Goal: Task Accomplishment & Management: Manage account settings

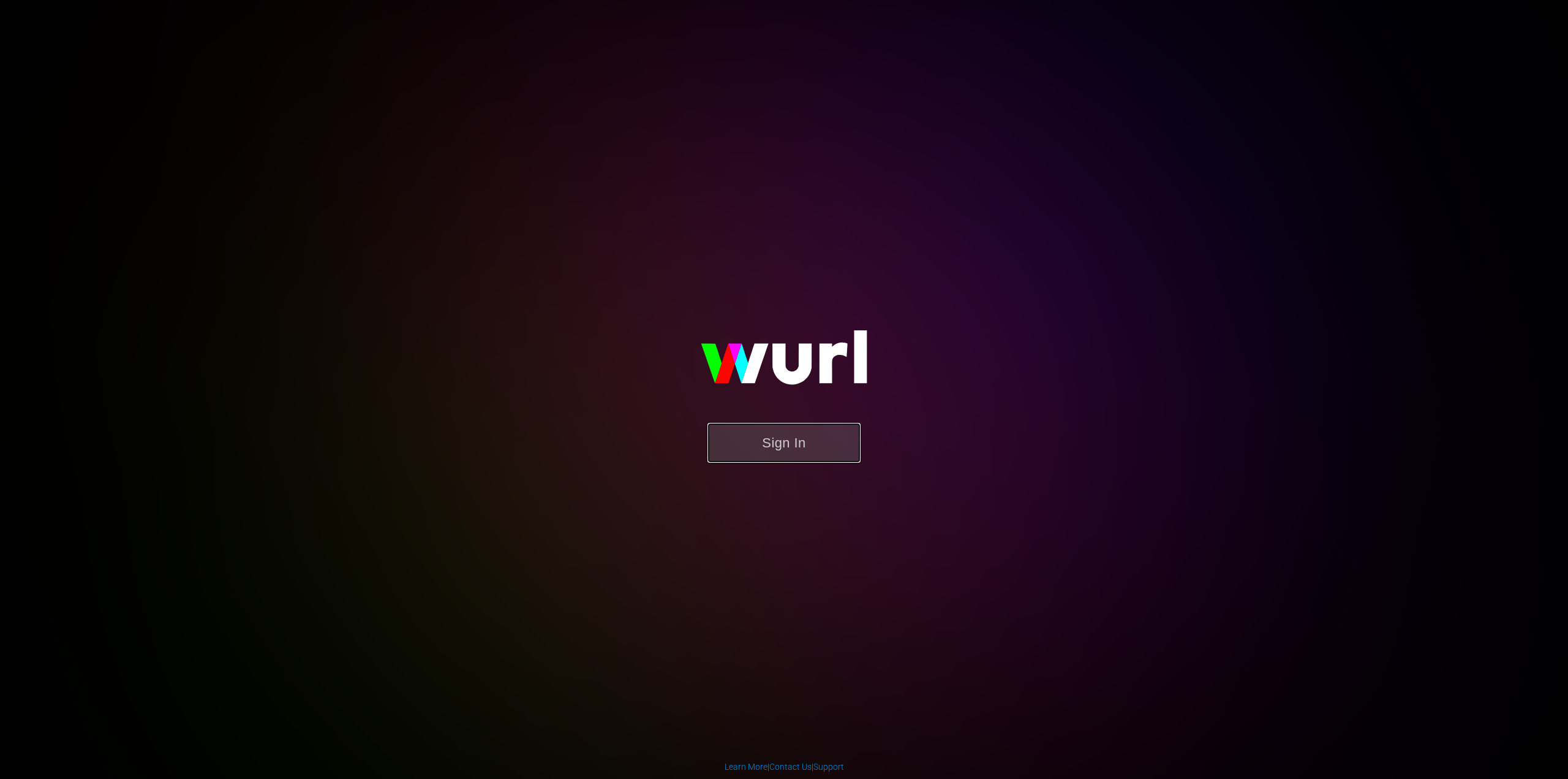
click at [810, 437] on button "Sign In" at bounding box center [784, 442] width 153 height 40
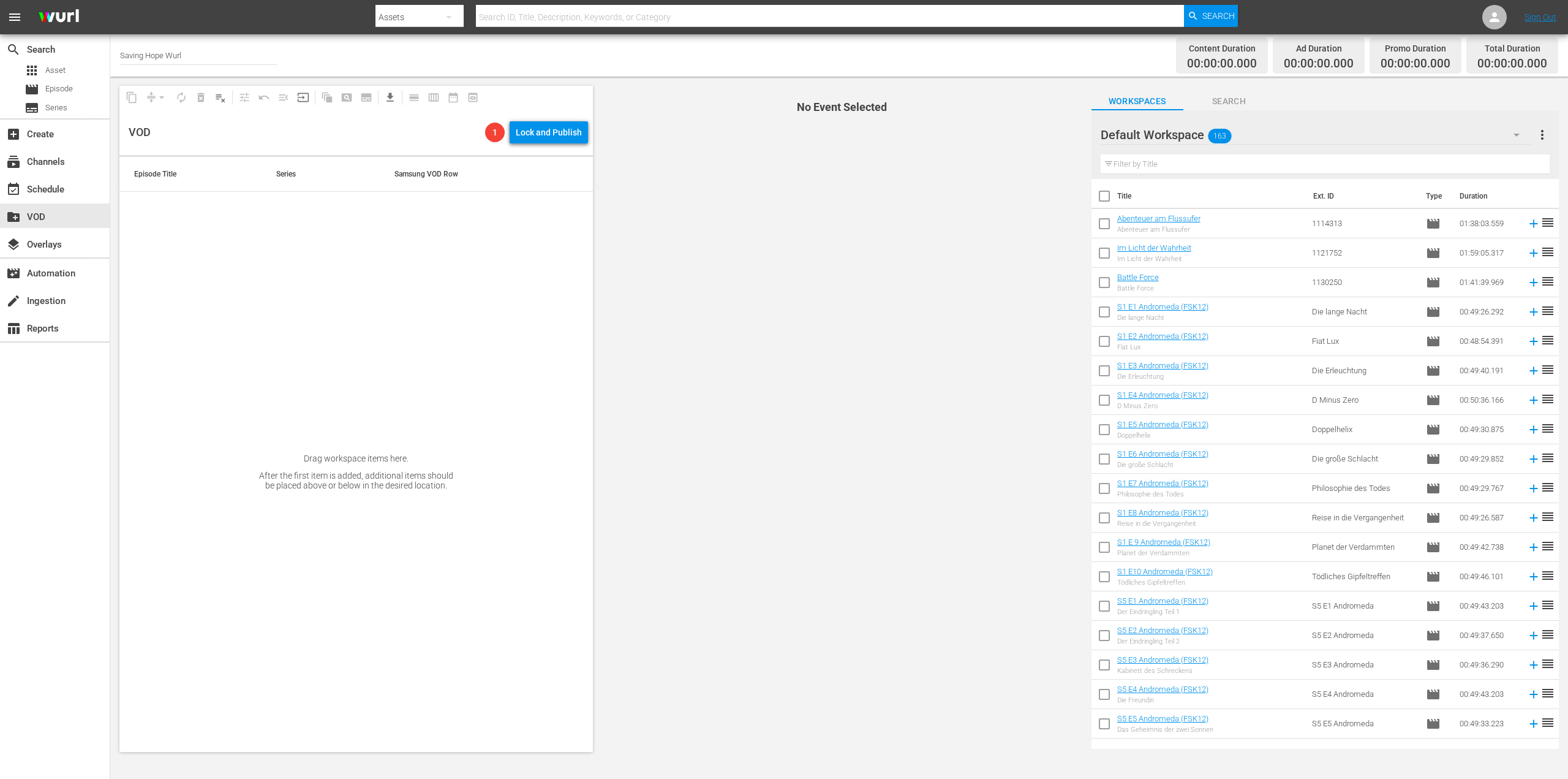
click at [276, 235] on div "Drag workspace items here. After the first item is added, additional items shou…" at bounding box center [357, 471] width 474 height 560
click at [304, 100] on span "input" at bounding box center [303, 97] width 13 height 13
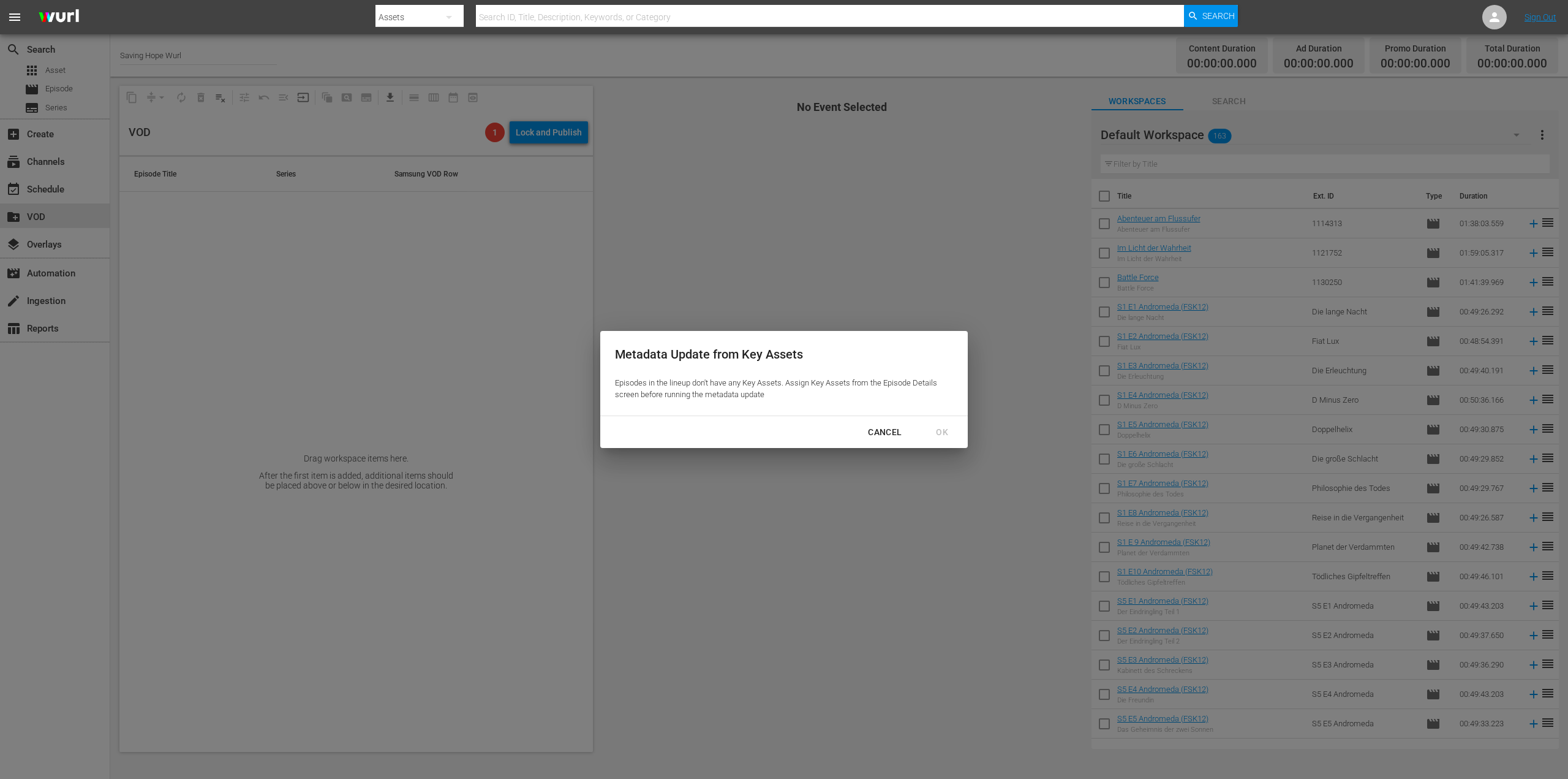
click at [871, 430] on div "Cancel" at bounding box center [884, 433] width 53 height 15
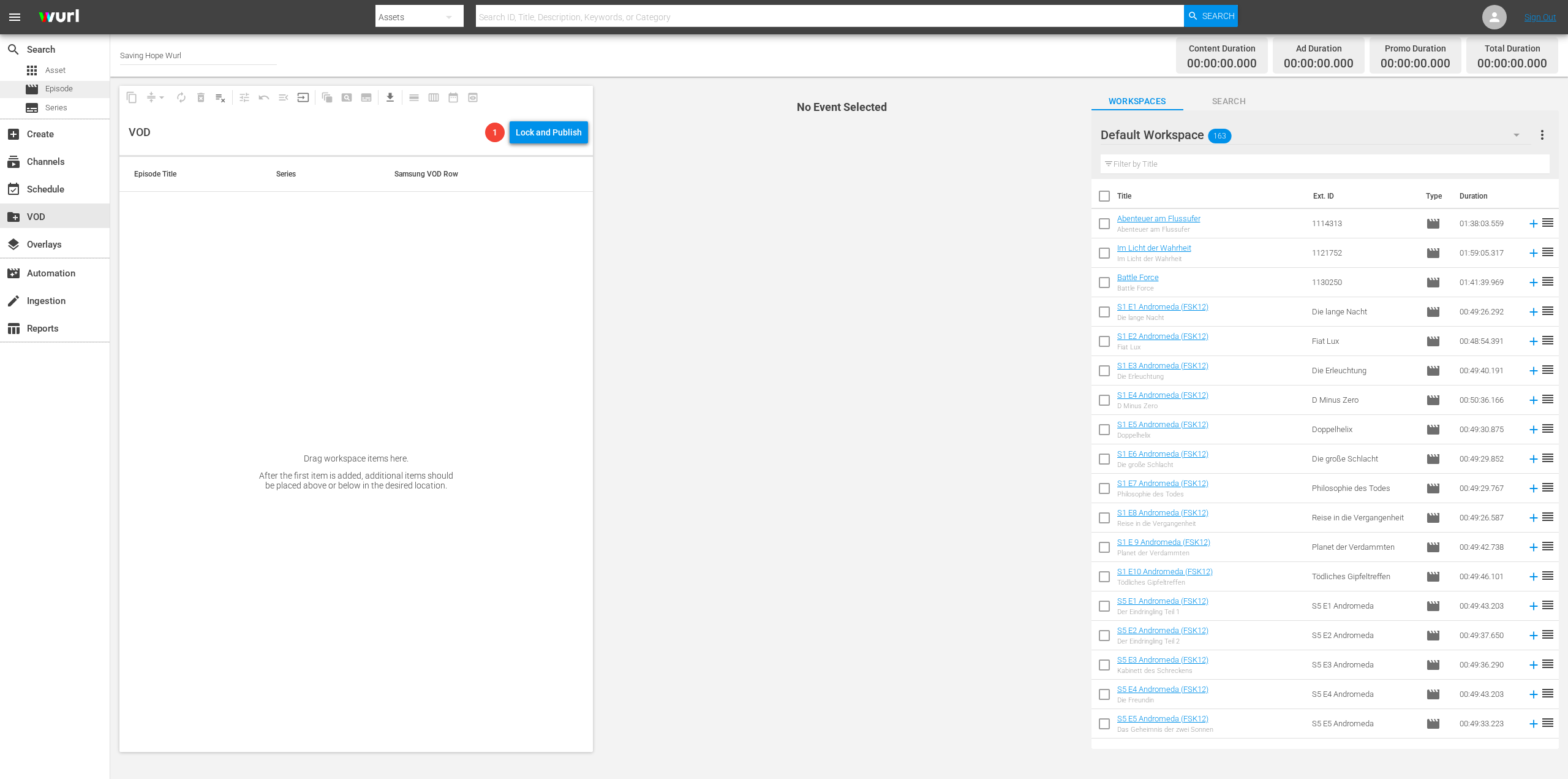
click at [81, 84] on div "movie Episode" at bounding box center [54, 90] width 109 height 17
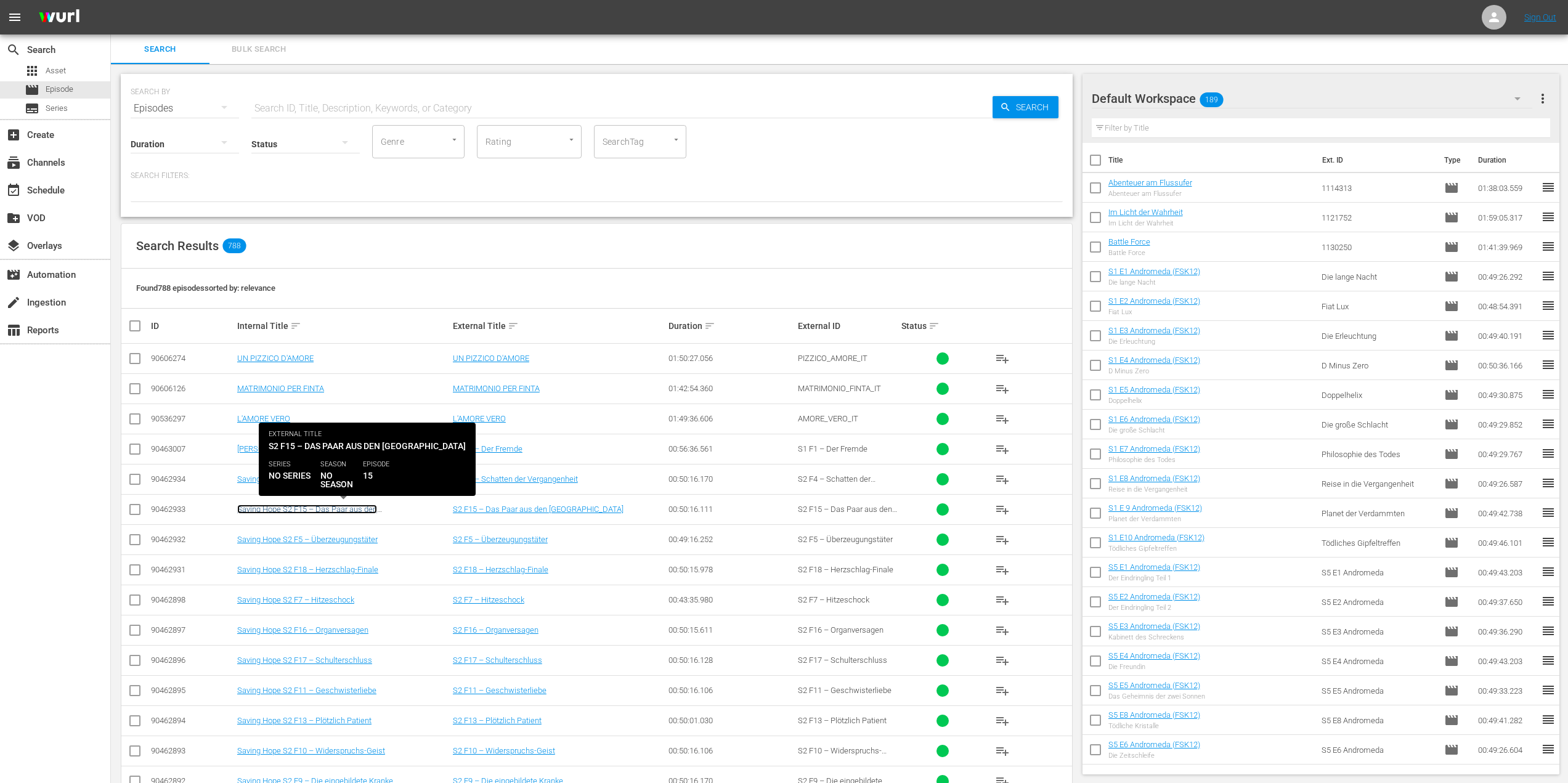
click at [377, 510] on link "Saving Hope S2 F15 – Das Paar aus den Bergen" at bounding box center [307, 514] width 140 height 18
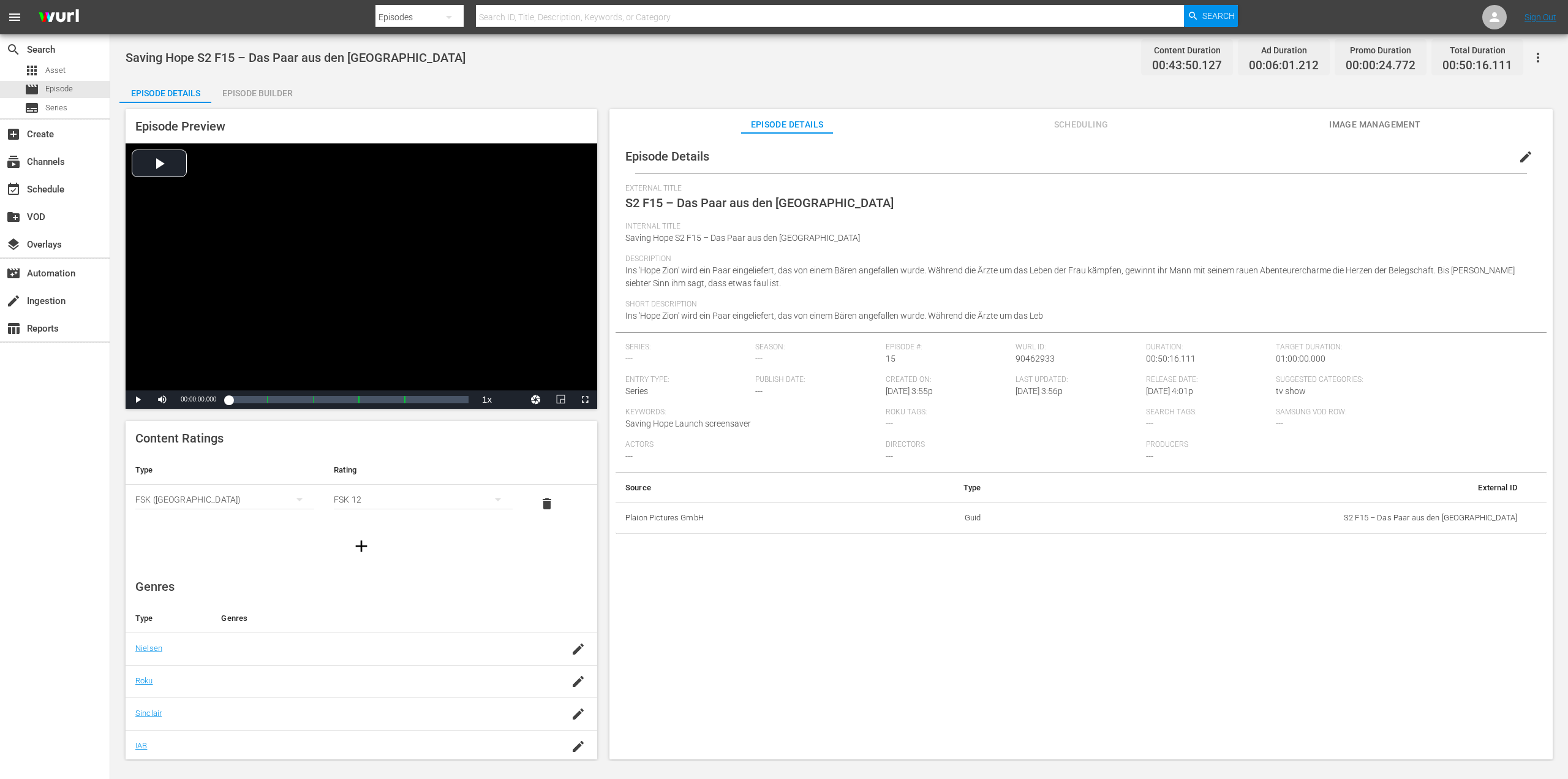
click at [1353, 131] on span "Image Management" at bounding box center [1375, 125] width 92 height 15
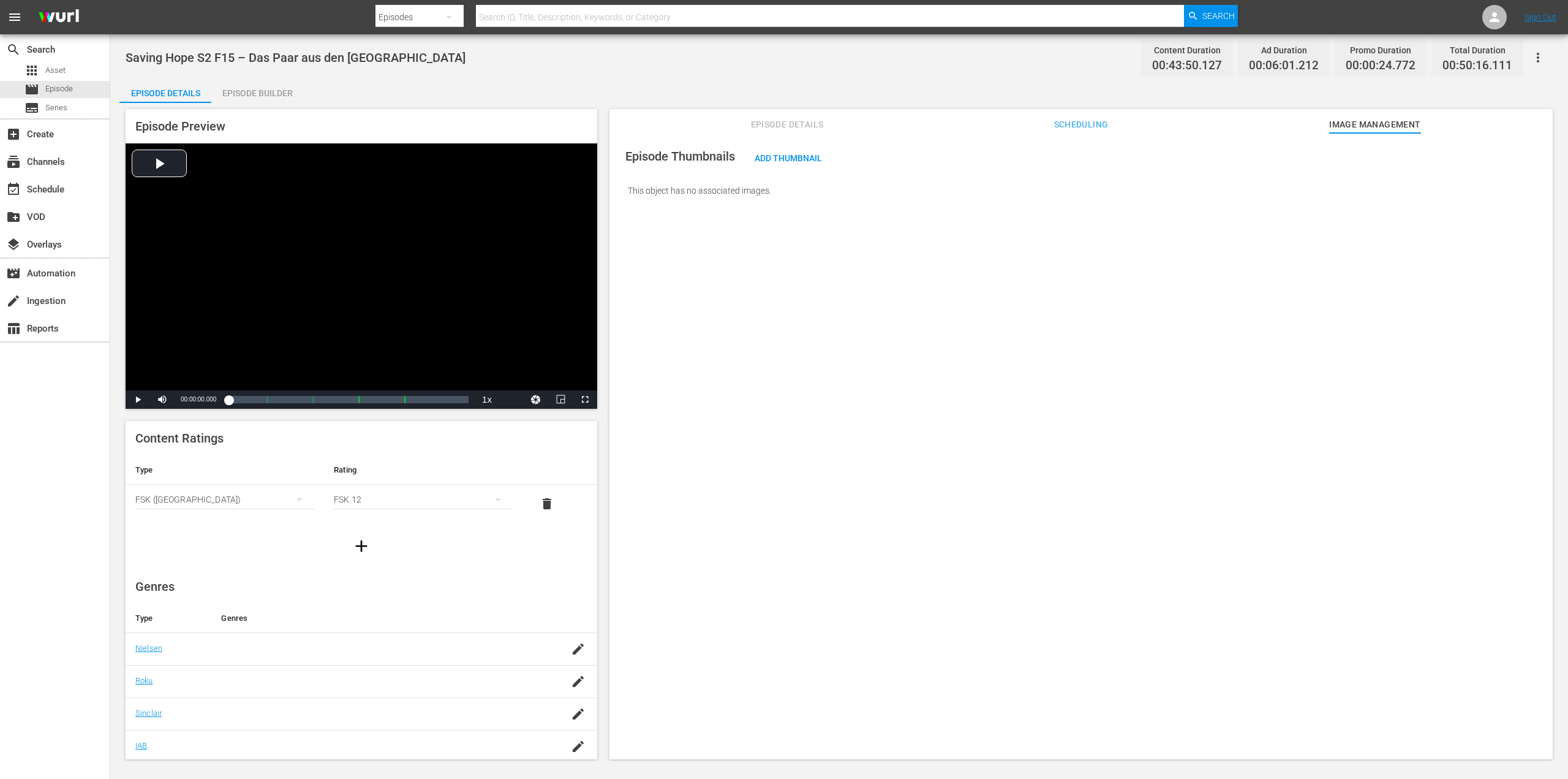
click at [1075, 130] on span "Scheduling" at bounding box center [1080, 125] width 92 height 15
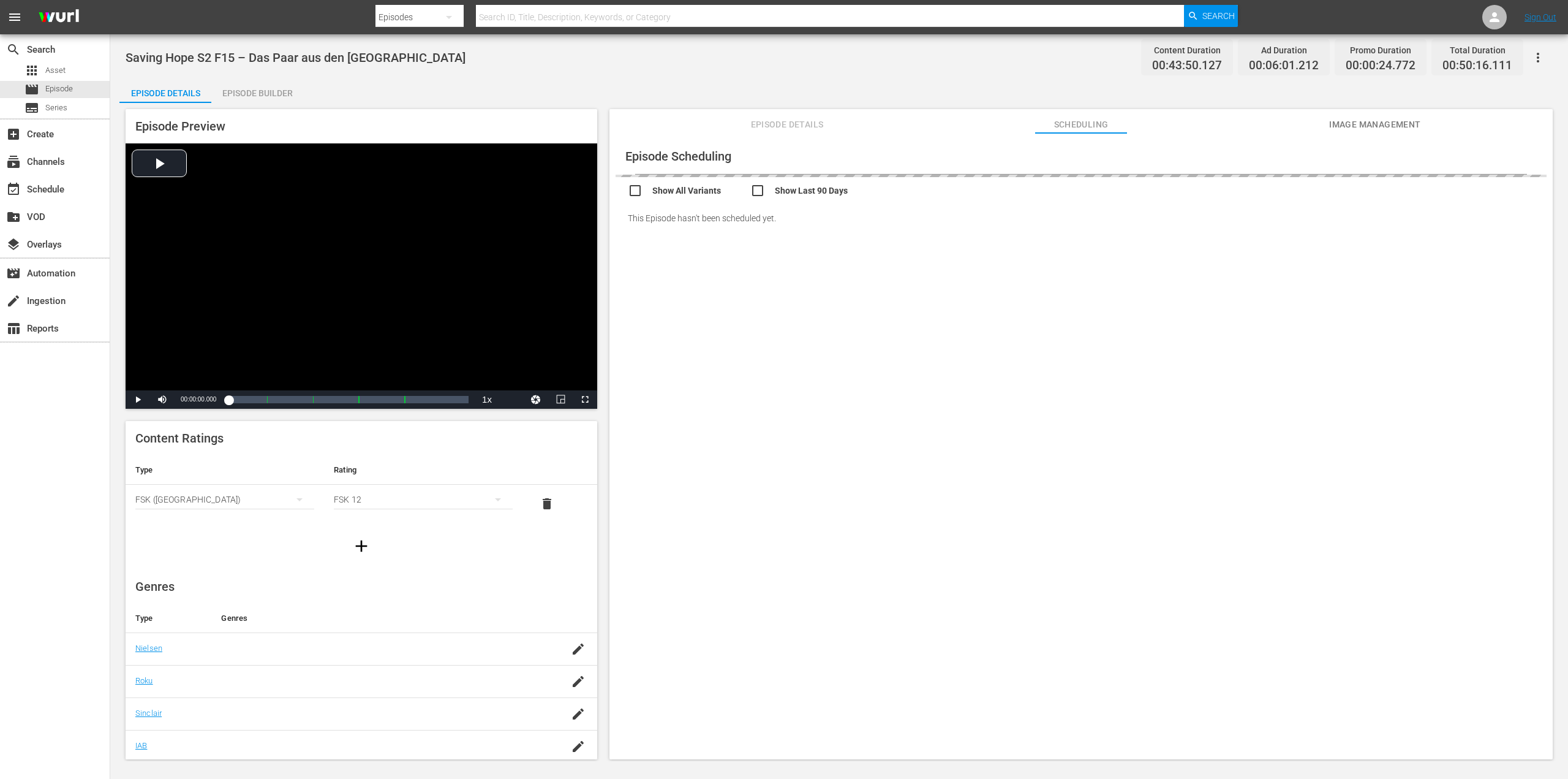
click at [804, 129] on span "Episode Details" at bounding box center [786, 125] width 92 height 15
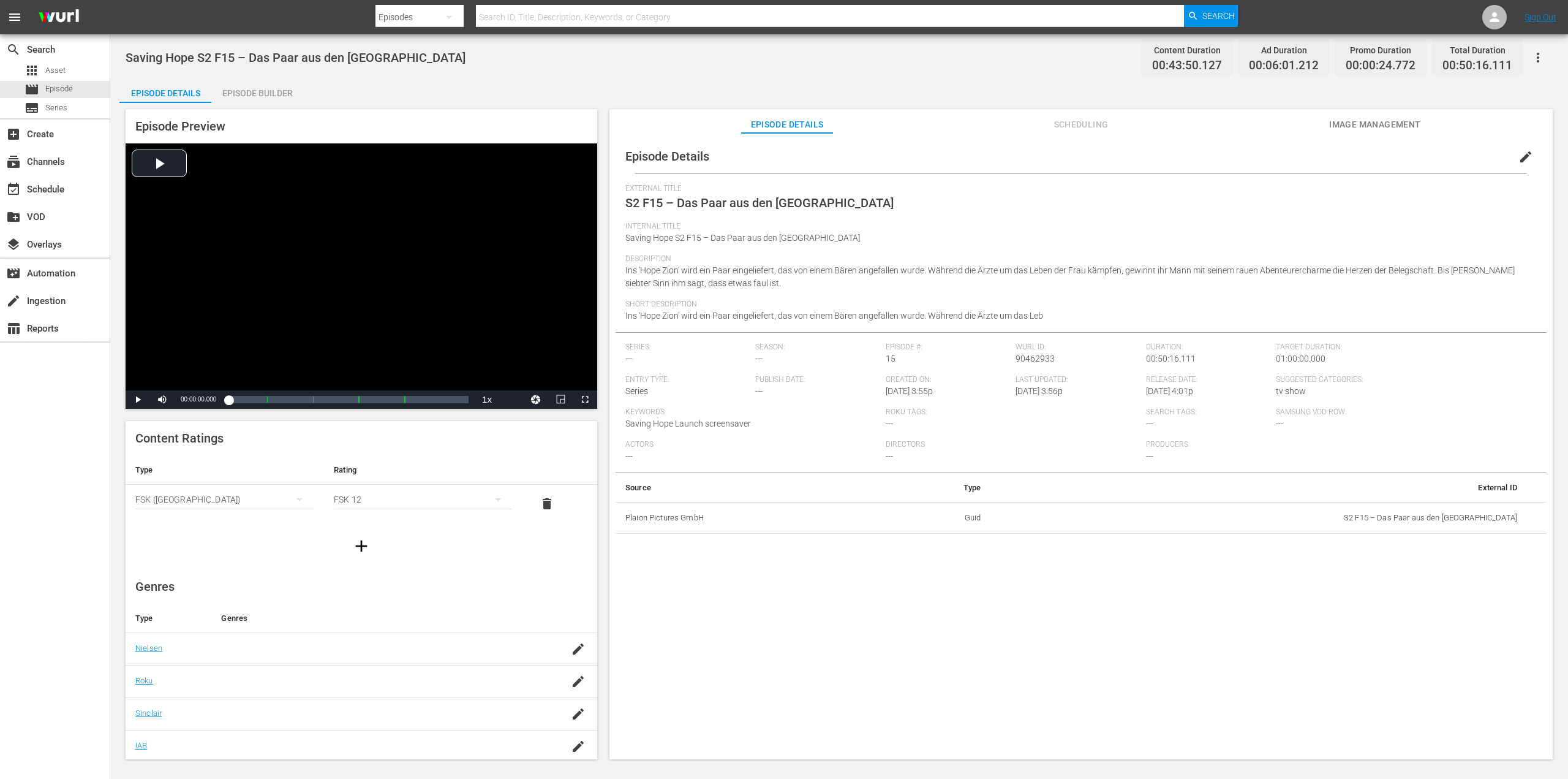
click at [1359, 129] on span "Image Management" at bounding box center [1375, 125] width 92 height 15
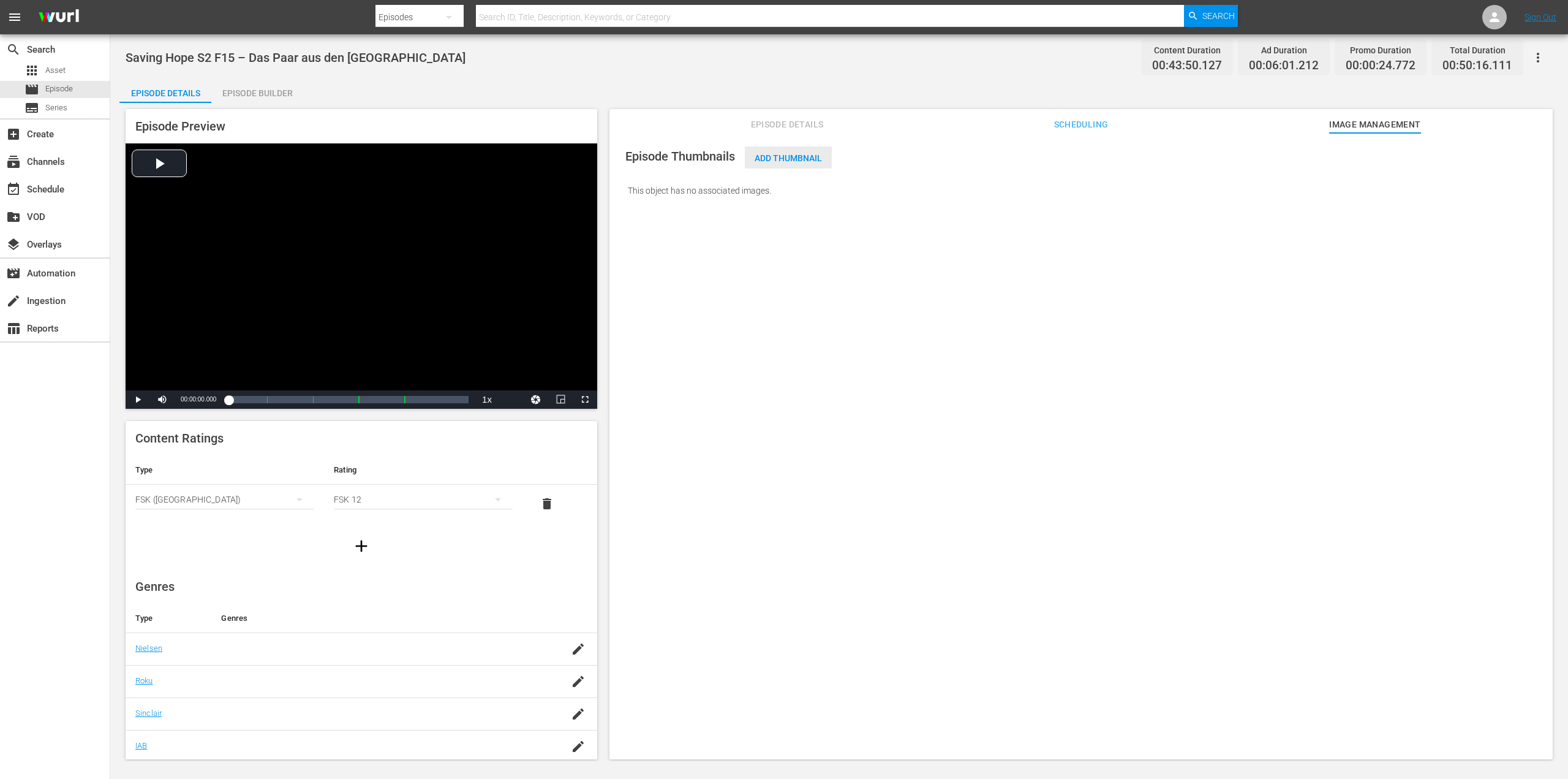
click at [784, 160] on span "Add Thumbnail" at bounding box center [788, 158] width 87 height 10
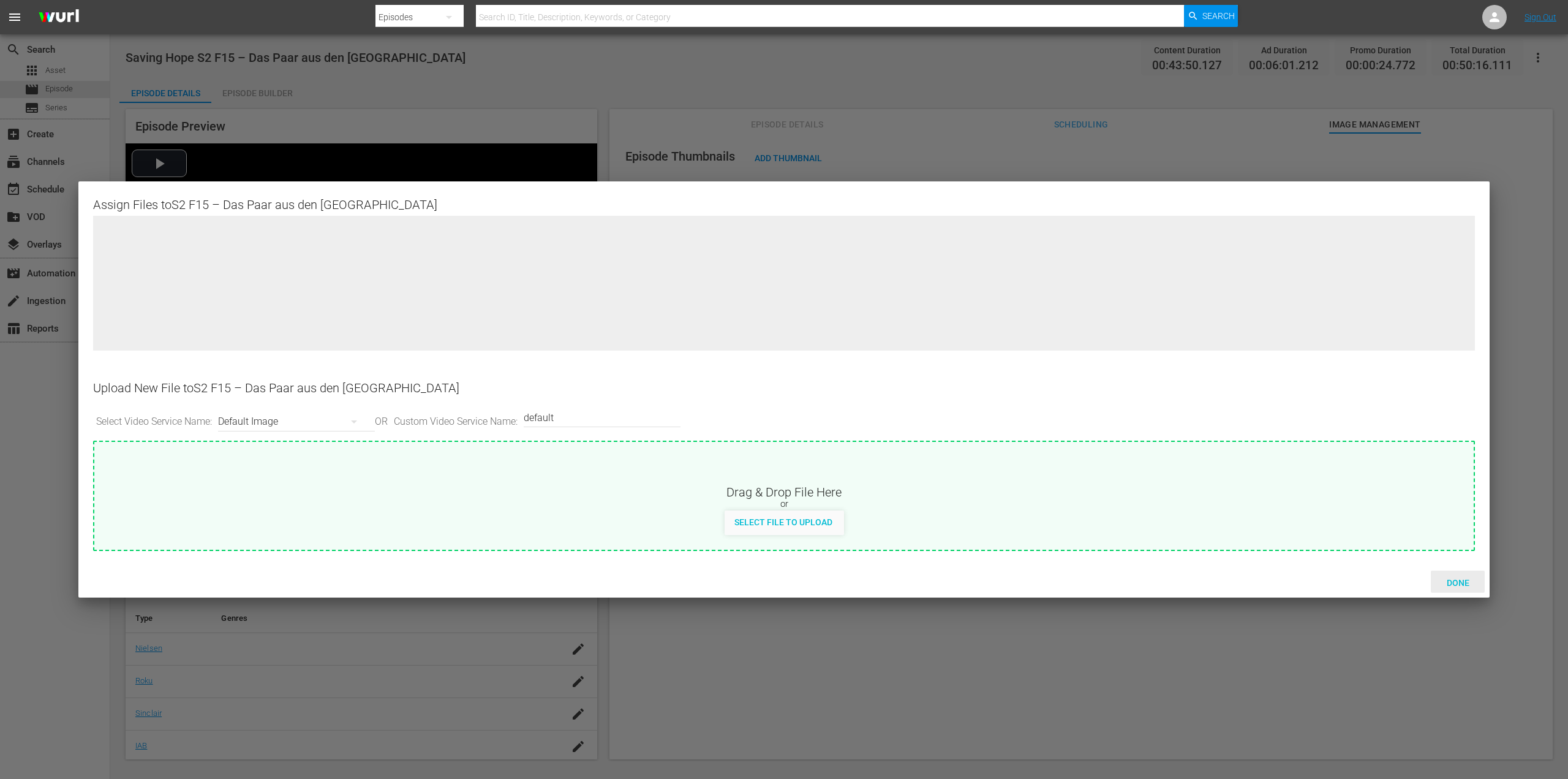
click at [1461, 581] on span "Done" at bounding box center [1459, 583] width 43 height 10
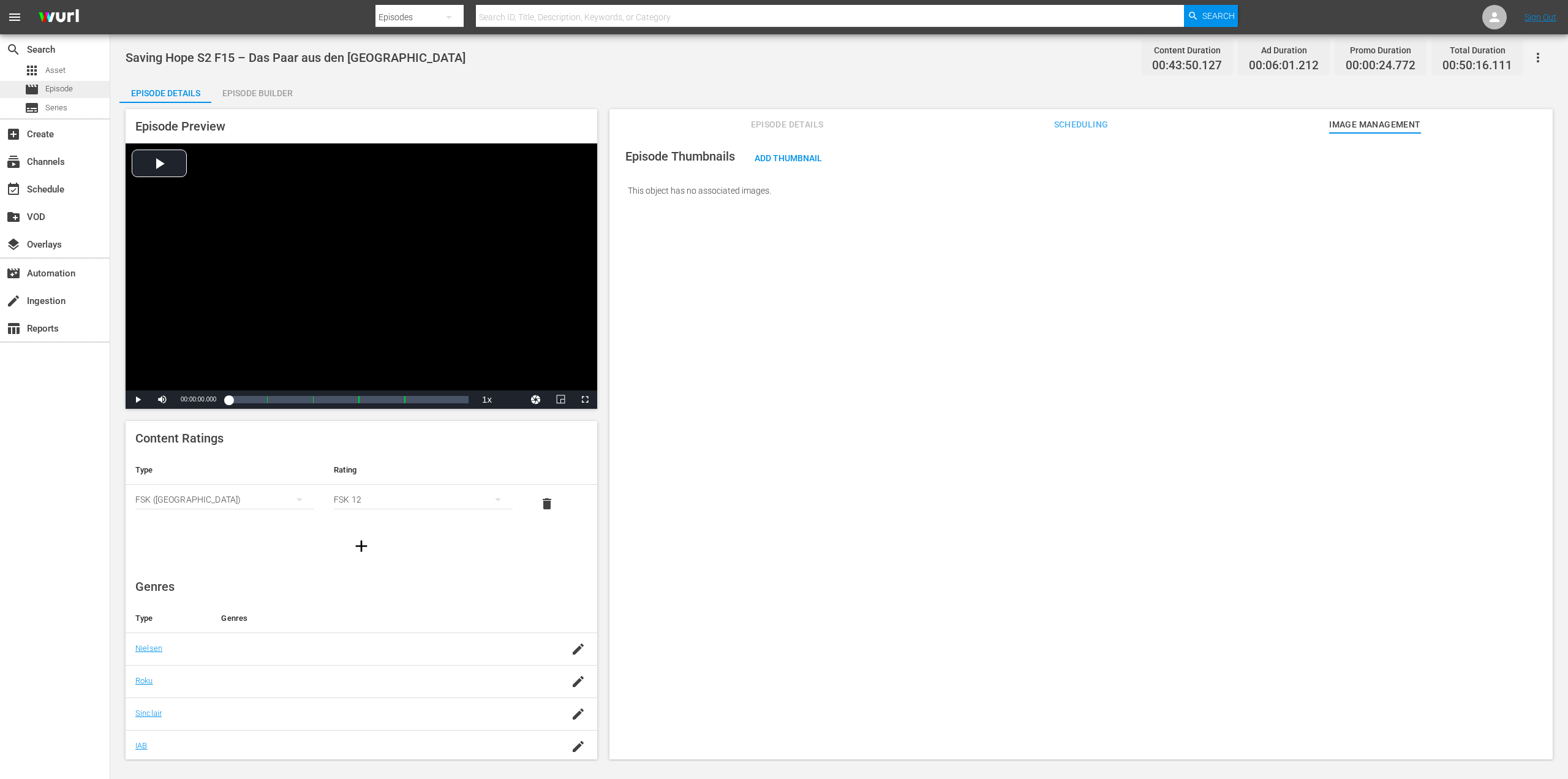
click at [65, 89] on span "Episode" at bounding box center [59, 89] width 28 height 13
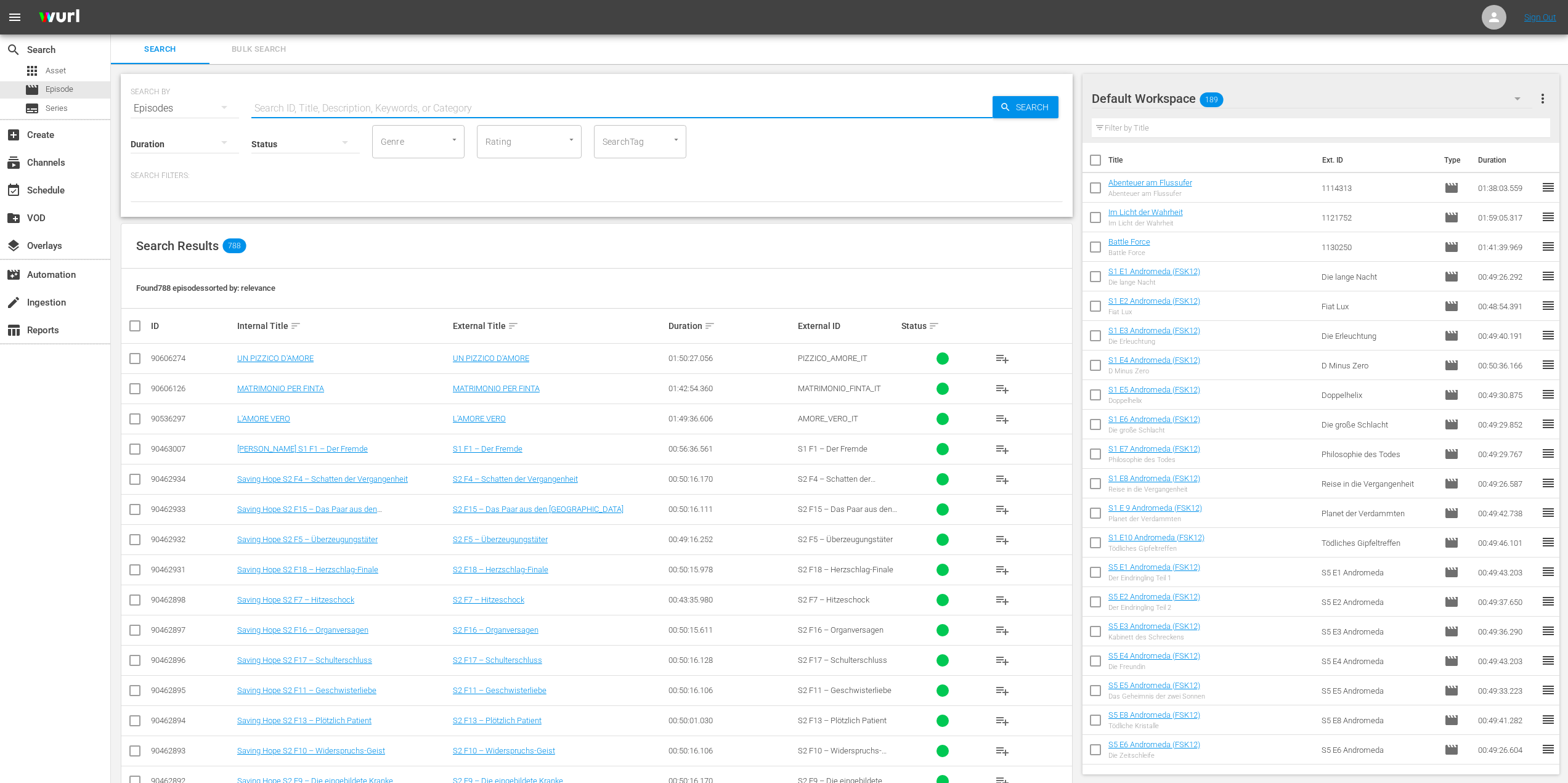
click at [371, 102] on input "text" at bounding box center [622, 108] width 741 height 29
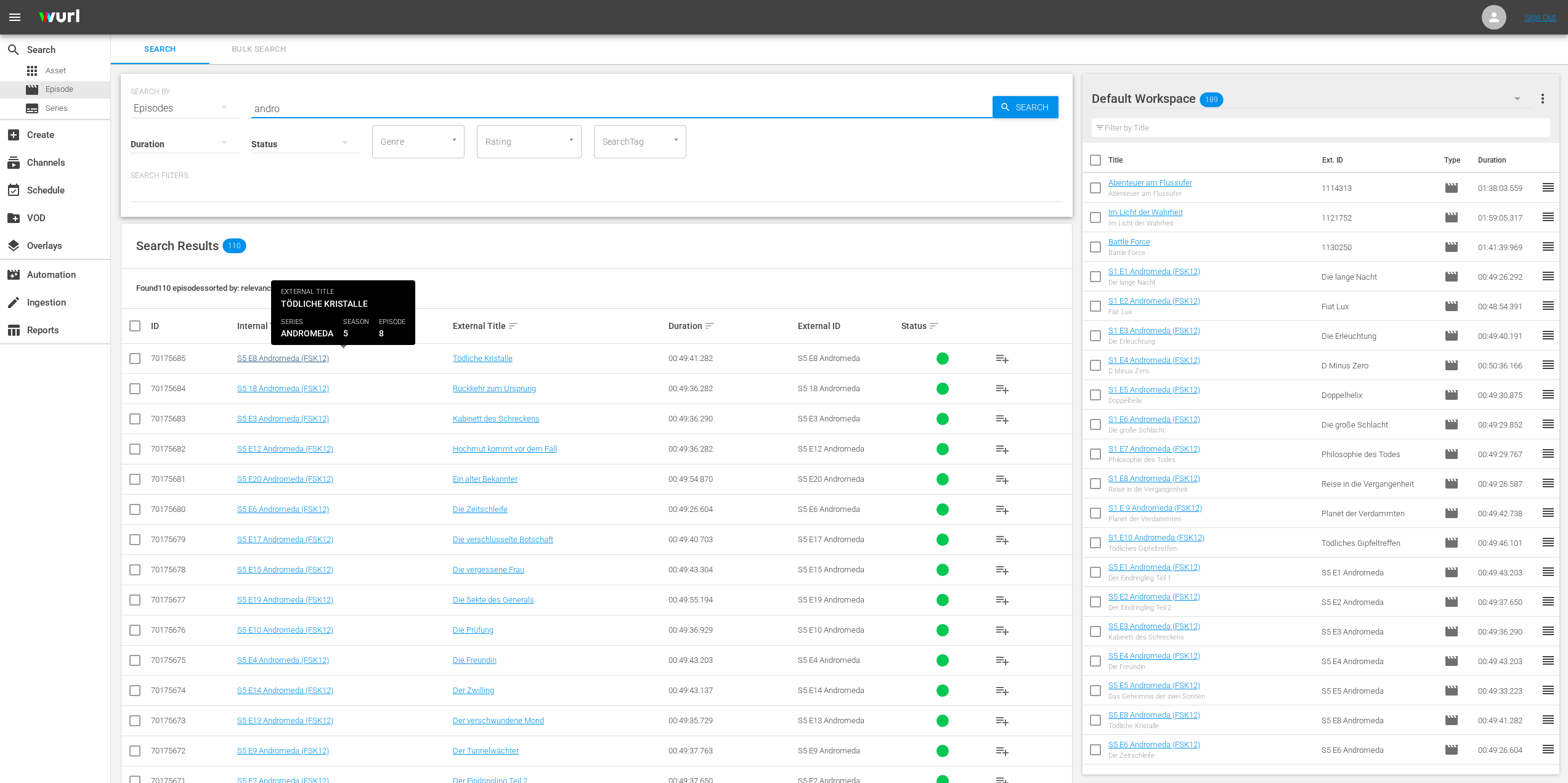
type input "andro"
click at [279, 356] on link "S5 E8 Andromeda (FSK12)" at bounding box center [283, 359] width 91 height 10
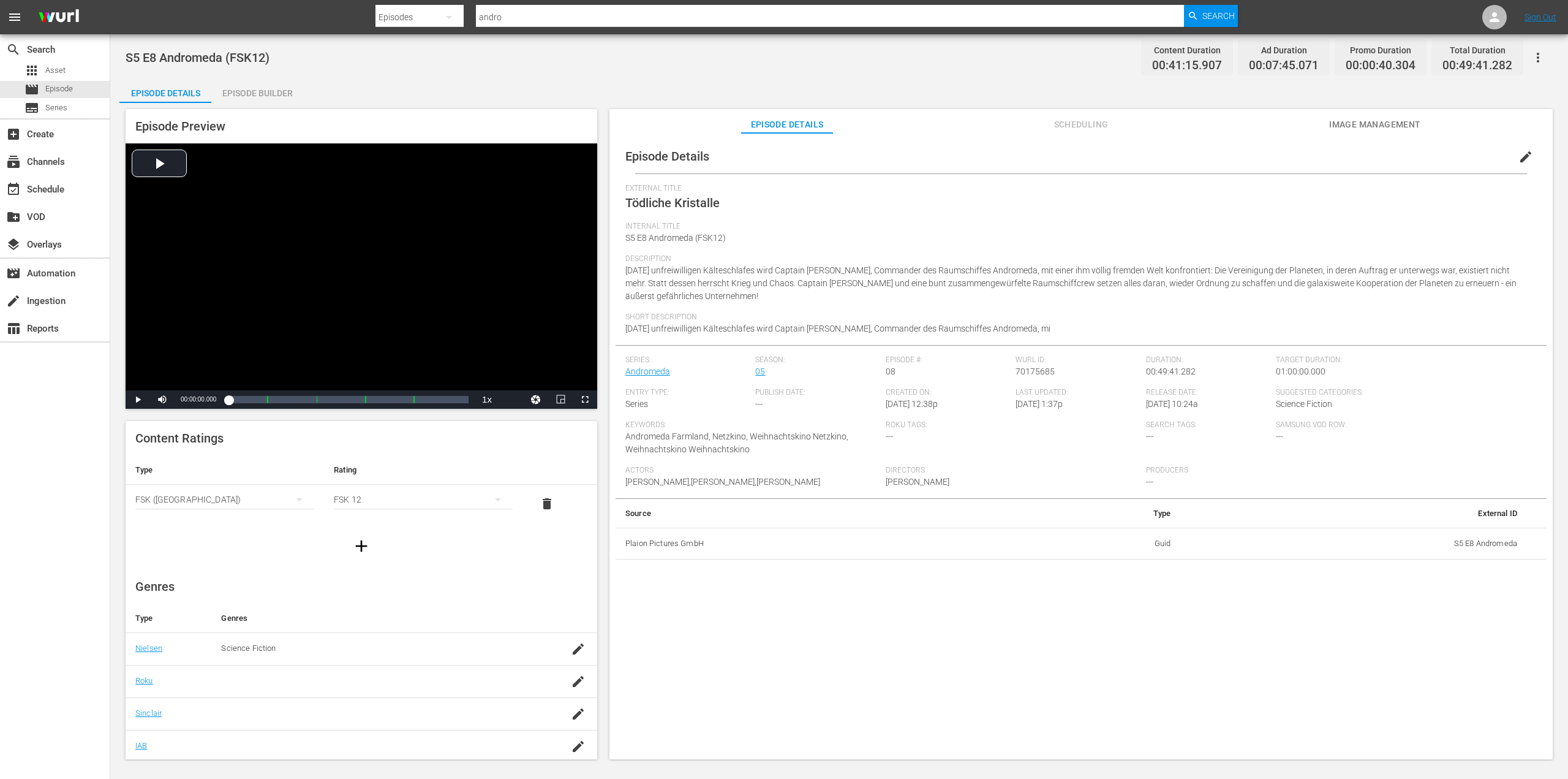
click at [1377, 125] on span "Image Management" at bounding box center [1375, 125] width 92 height 15
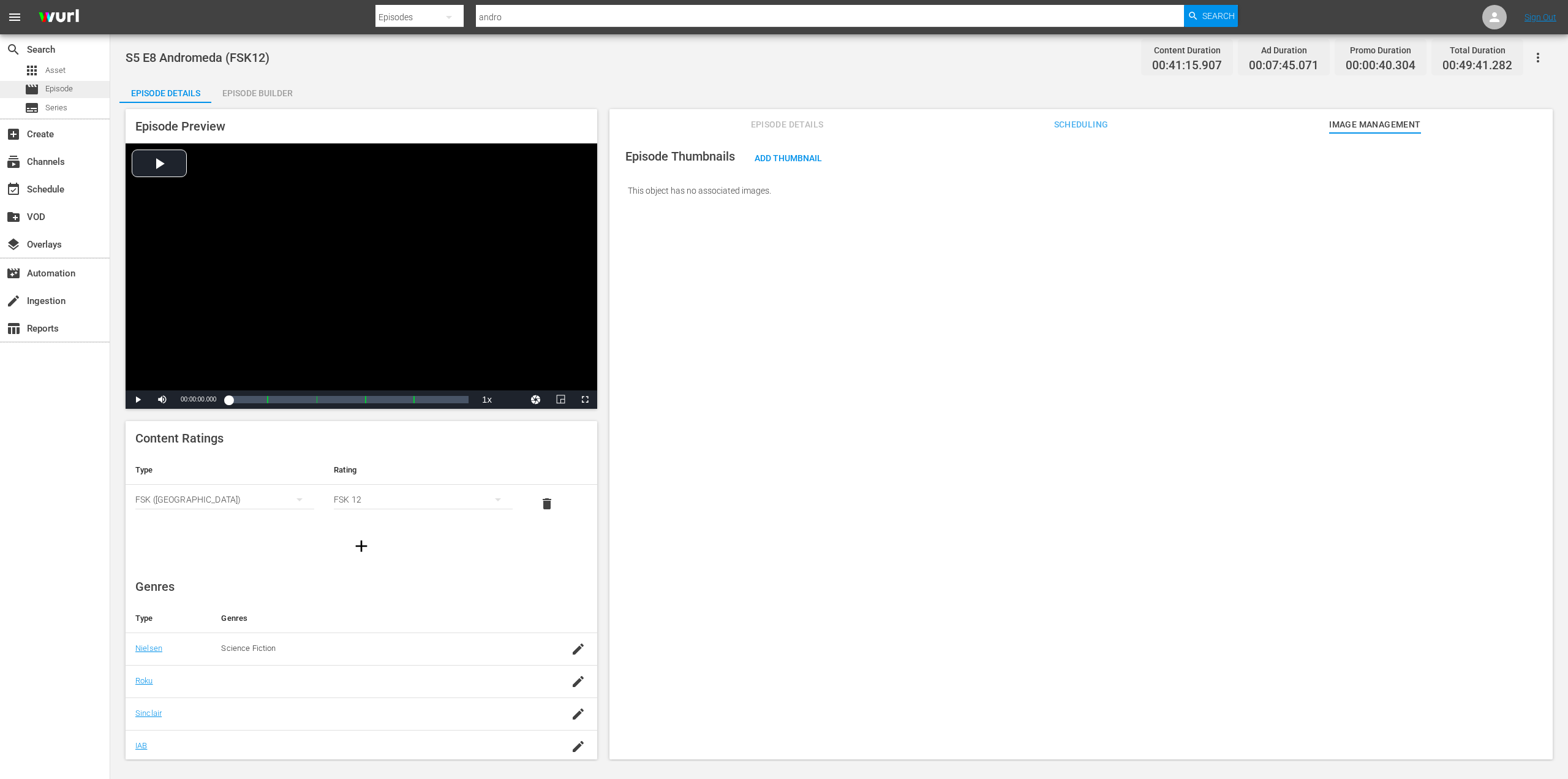
click at [58, 90] on span "Episode" at bounding box center [59, 89] width 28 height 13
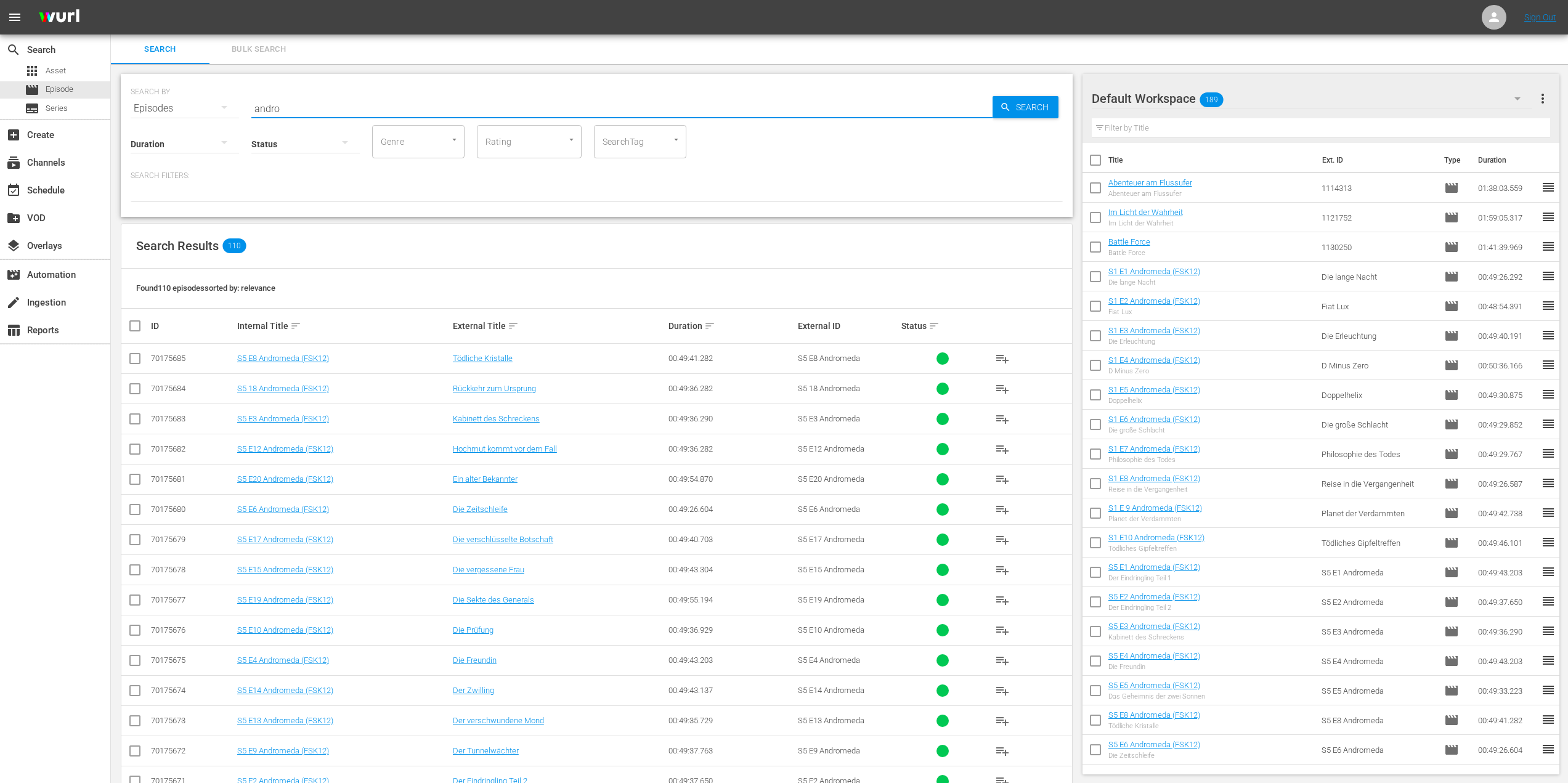
drag, startPoint x: 298, startPoint y: 103, endPoint x: 236, endPoint y: 99, distance: 62.1
click at [236, 99] on div "SEARCH BY Search By Episodes Search ID, Title, Description, Keywords, or Catego…" at bounding box center [596, 101] width 932 height 45
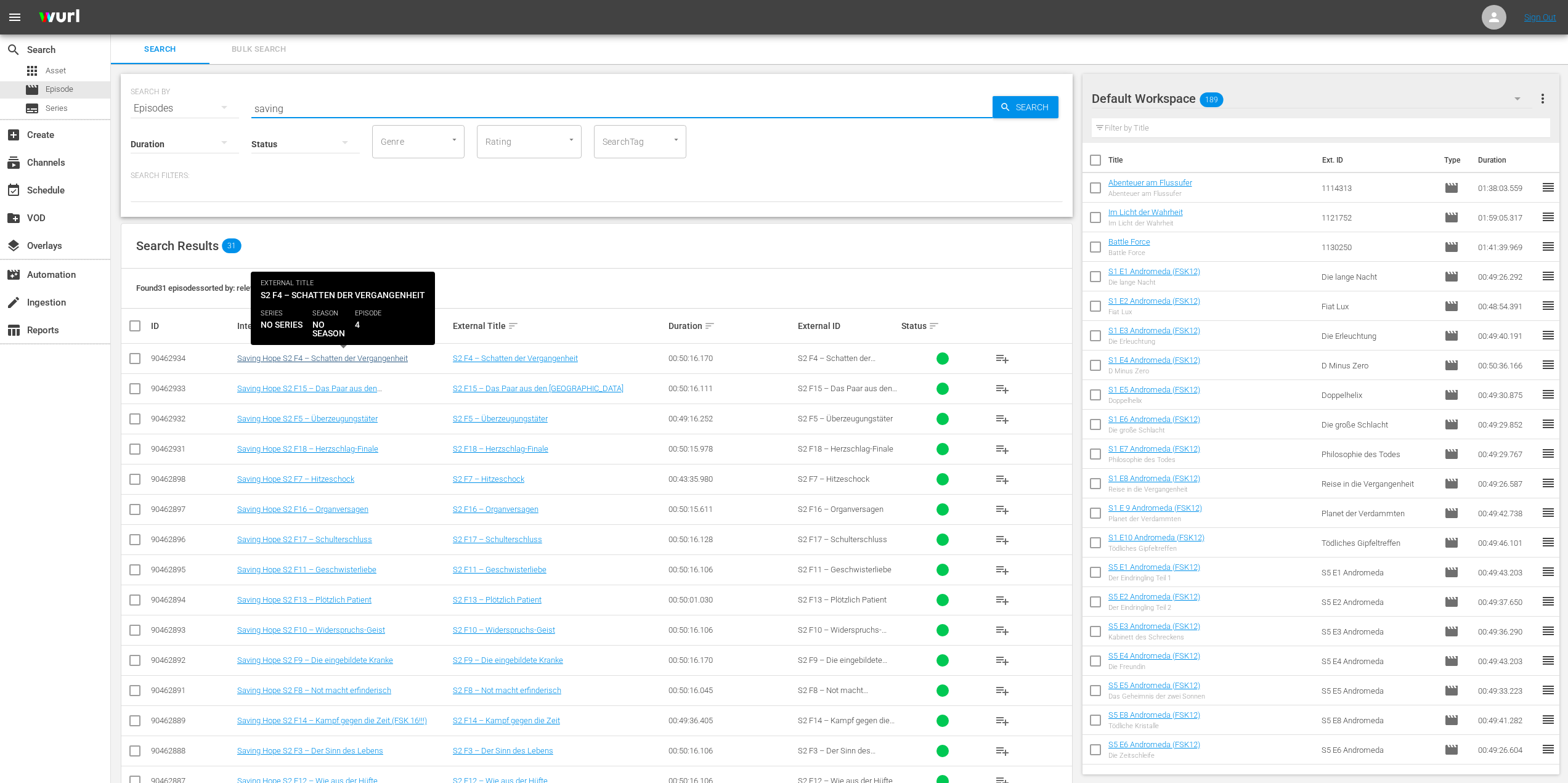
type input "saving"
click at [373, 357] on link "Saving Hope S2 F4 – Schatten der Vergangenheit" at bounding box center [322, 359] width 170 height 10
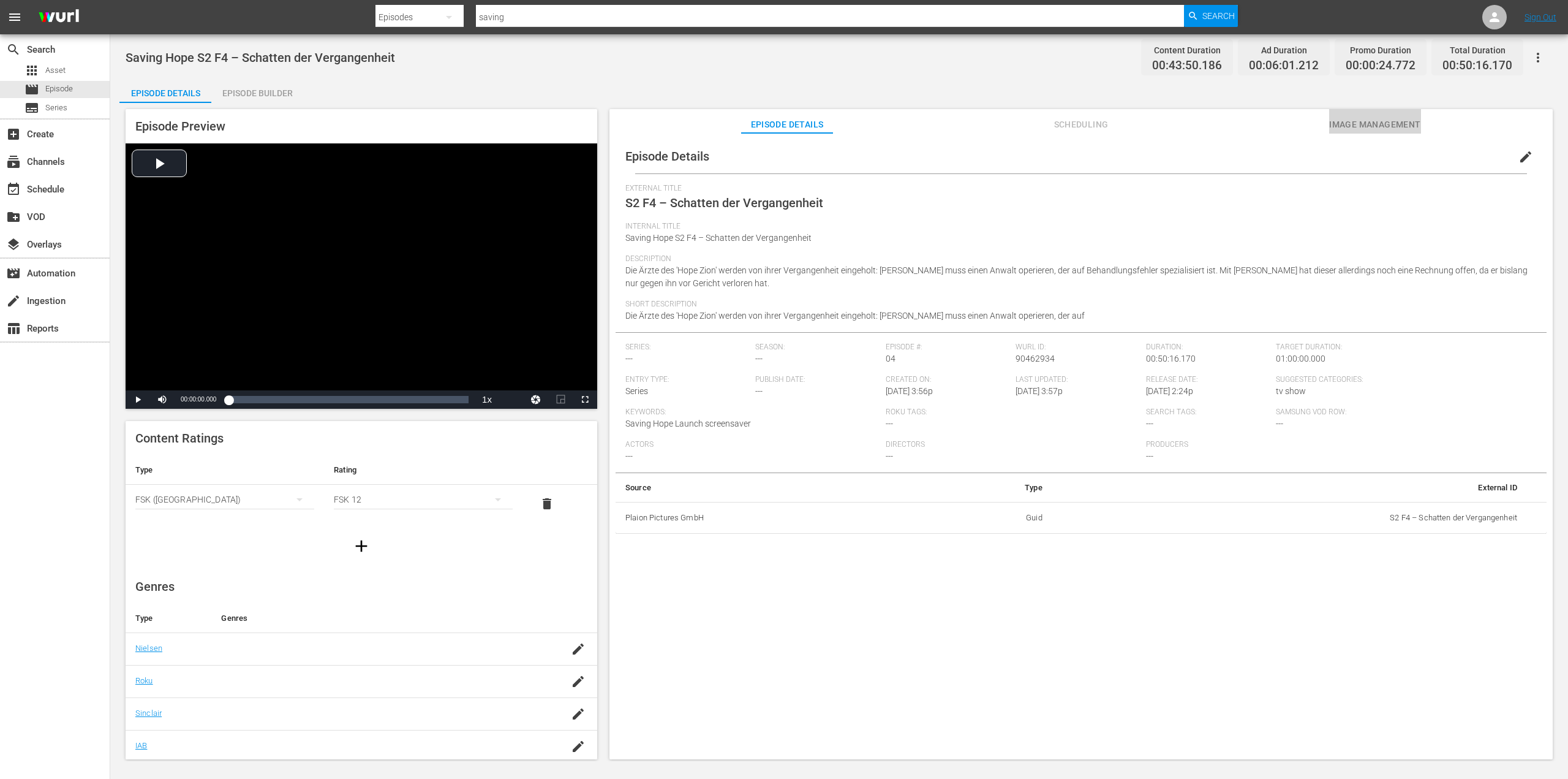
click at [1383, 114] on button "Image Management" at bounding box center [1375, 121] width 92 height 24
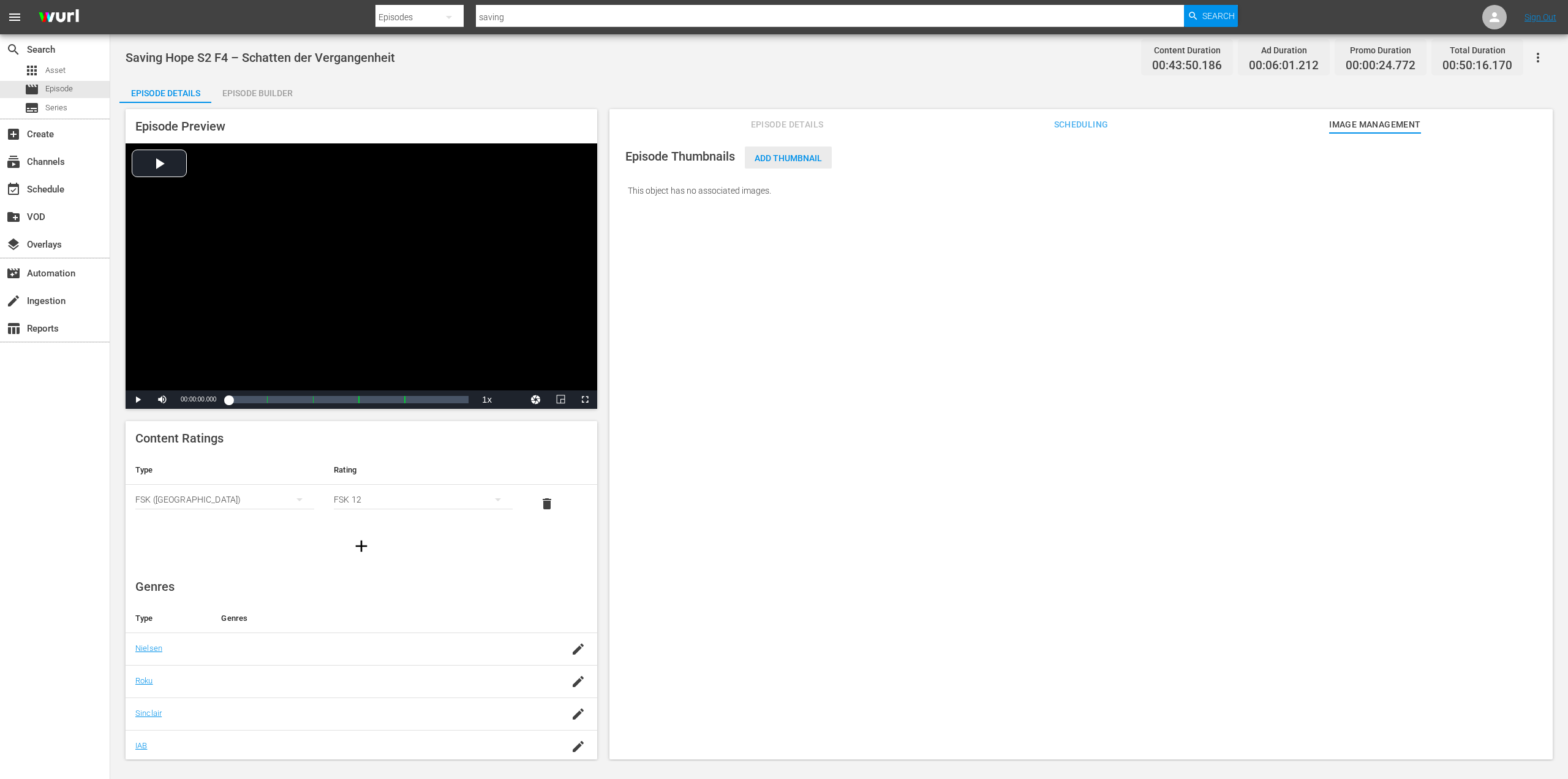
click at [791, 166] on div "Add Thumbnail" at bounding box center [788, 157] width 87 height 22
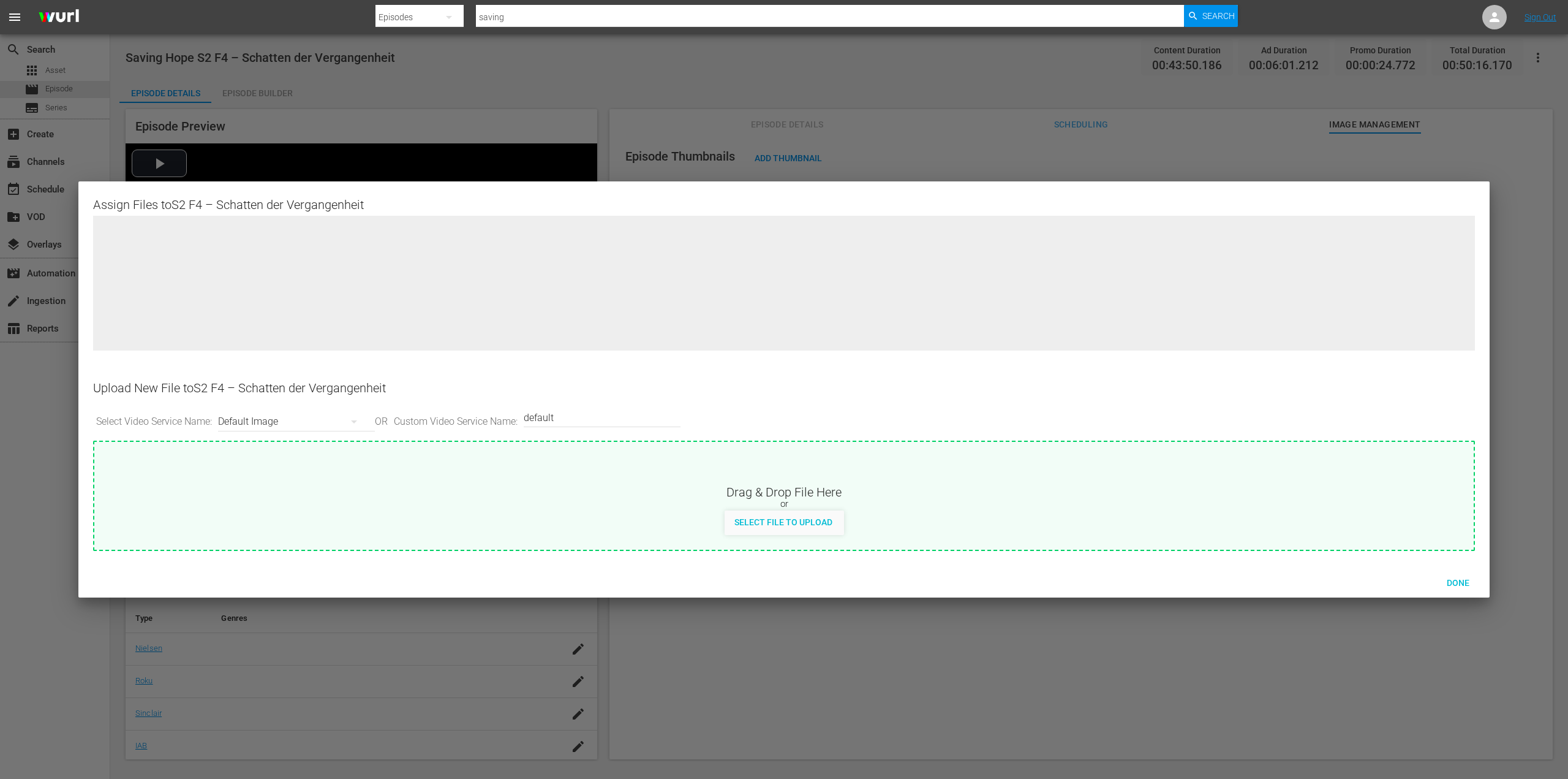
click at [791, 166] on div at bounding box center [784, 389] width 1568 height 779
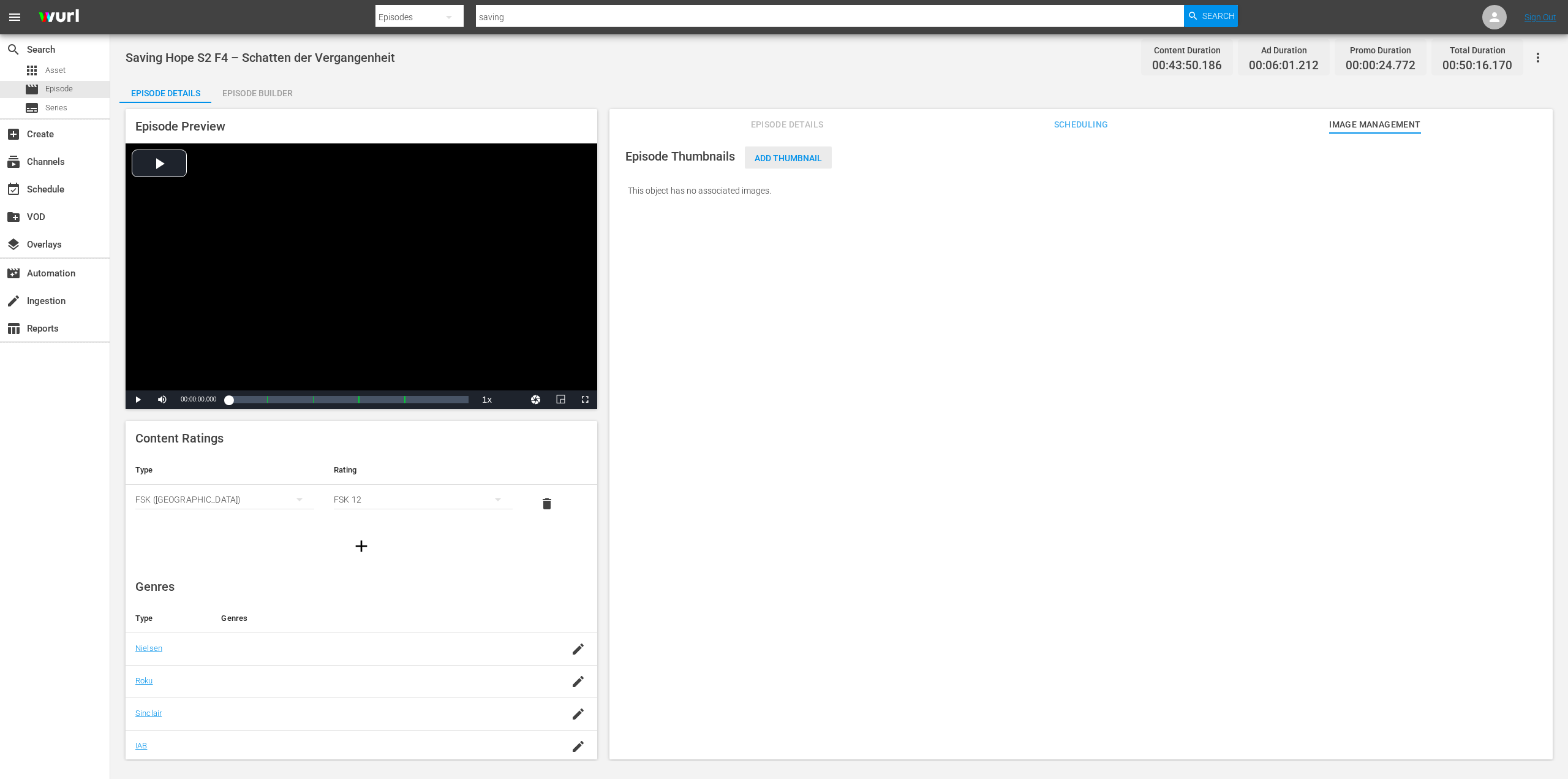
click at [794, 159] on span "Add Thumbnail" at bounding box center [788, 158] width 87 height 10
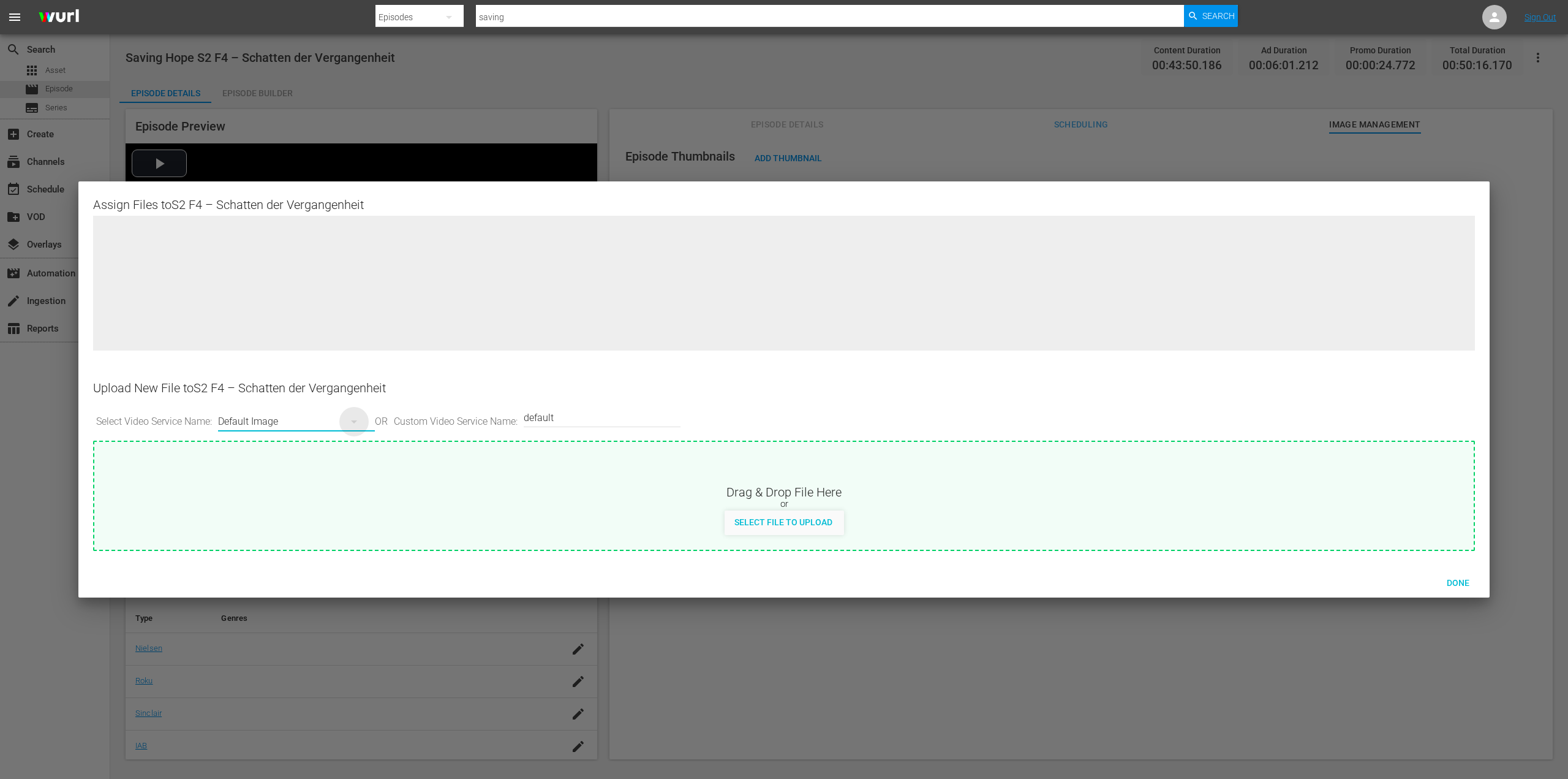
click at [361, 422] on icon "button" at bounding box center [353, 421] width 15 height 15
click at [309, 517] on div "Samsung-Thumbnail" at bounding box center [296, 524] width 121 height 19
click at [361, 424] on icon "button" at bounding box center [353, 421] width 15 height 15
click at [326, 445] on div "Default Image" at bounding box center [296, 446] width 121 height 19
type input "default"
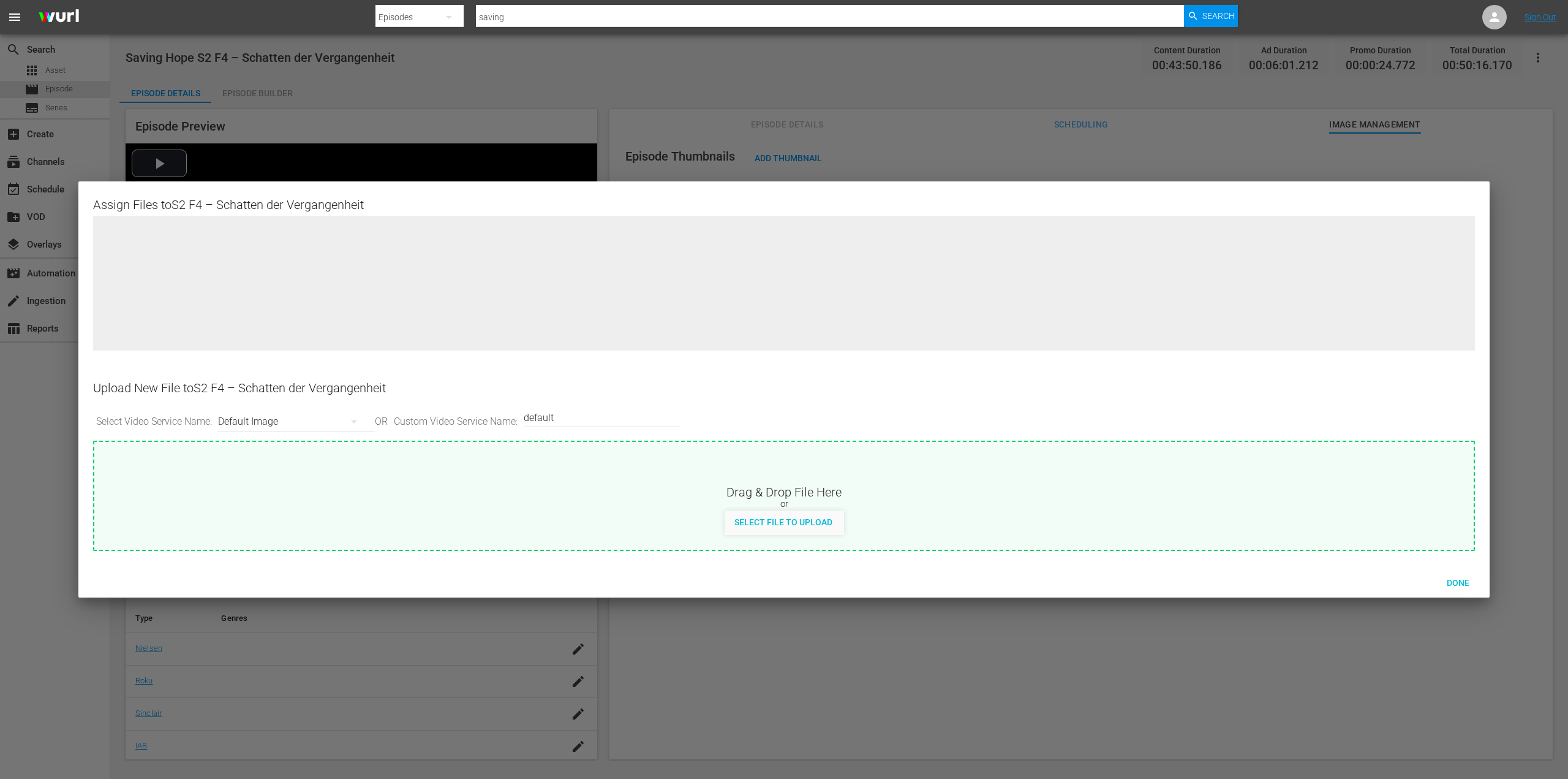
click at [706, 419] on div "Select Video Service Name: Default Image OR Custom Video Service Name: Custom V…" at bounding box center [784, 421] width 1382 height 38
click at [1465, 578] on span "Done" at bounding box center [1459, 583] width 43 height 10
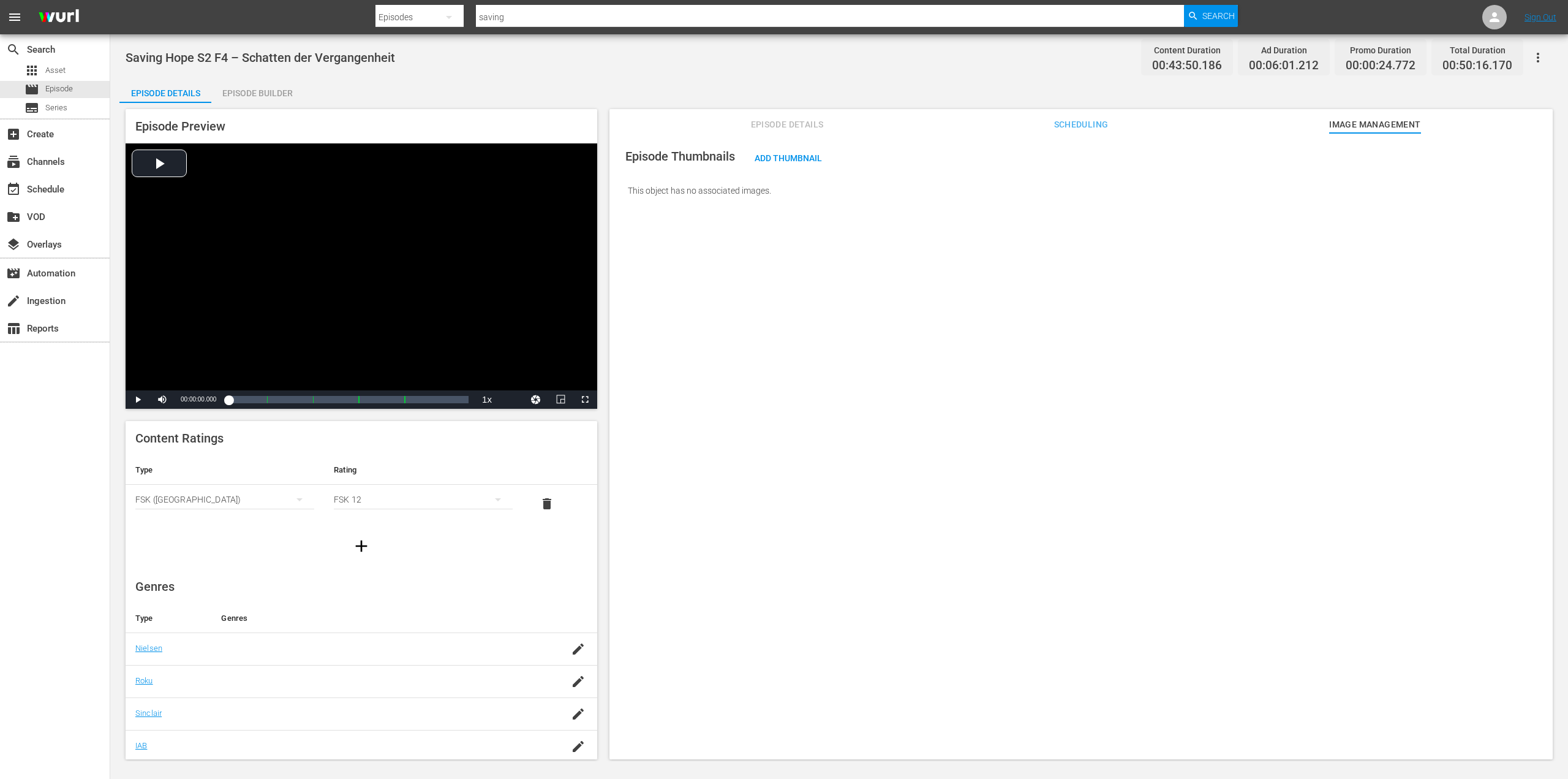
click at [1305, 346] on div "Episode Thumbnails Add Thumbnail This object has no associated images." at bounding box center [1080, 451] width 943 height 638
click at [628, 80] on div "Episode Details Episode Builder Episode Preview Video Player is loading. Play V…" at bounding box center [840, 424] width 1439 height 691
